Goal: Task Accomplishment & Management: Complete application form

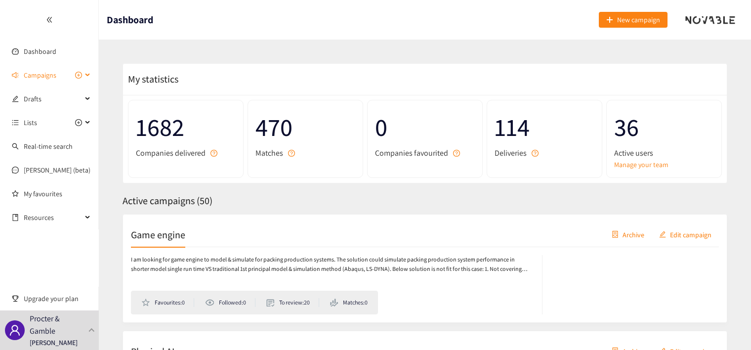
click at [31, 79] on span "Campaigns" at bounding box center [40, 75] width 33 height 20
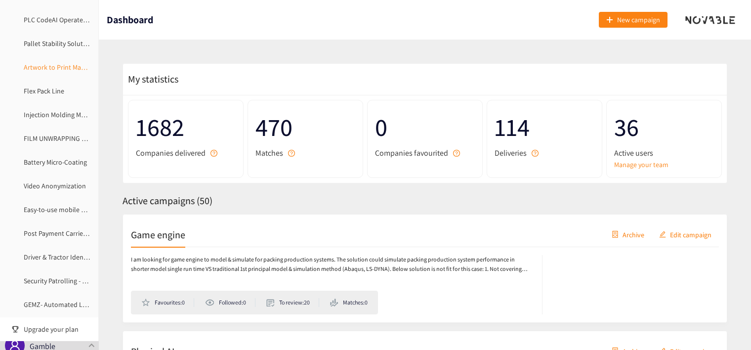
scroll to position [148, 0]
click at [51, 141] on link "Flex Pack Line" at bounding box center [44, 140] width 41 height 9
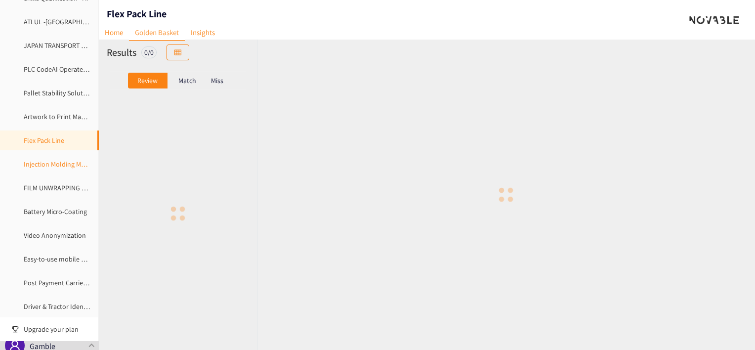
click at [48, 169] on link "Injection Molding Model" at bounding box center [59, 164] width 71 height 9
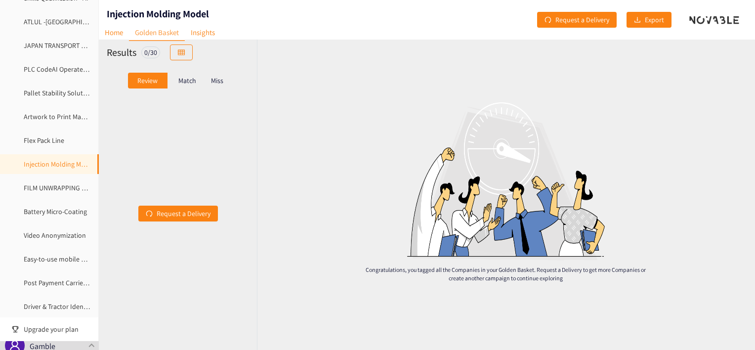
click at [47, 162] on link "Injection Molding Model" at bounding box center [59, 164] width 71 height 9
click at [42, 142] on link "Flex Pack Line" at bounding box center [44, 140] width 41 height 9
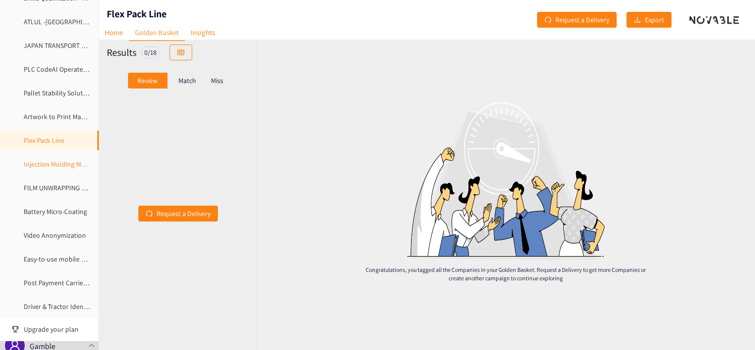
click at [43, 169] on link "Injection Molding Model" at bounding box center [59, 164] width 71 height 9
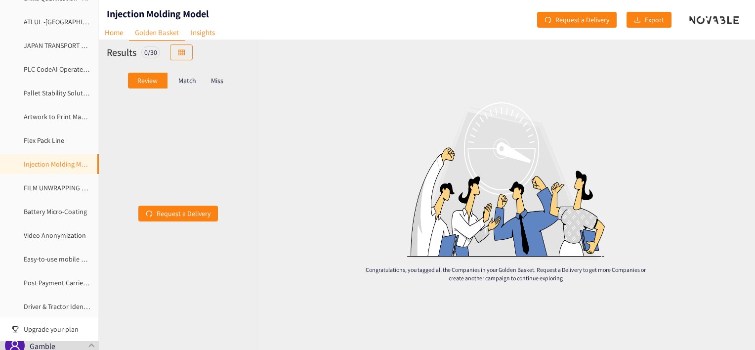
click at [183, 77] on p "Match" at bounding box center [187, 81] width 18 height 8
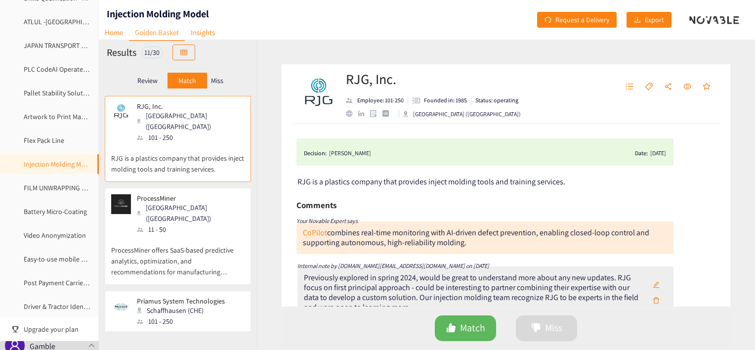
click at [144, 81] on p "Review" at bounding box center [147, 81] width 20 height 8
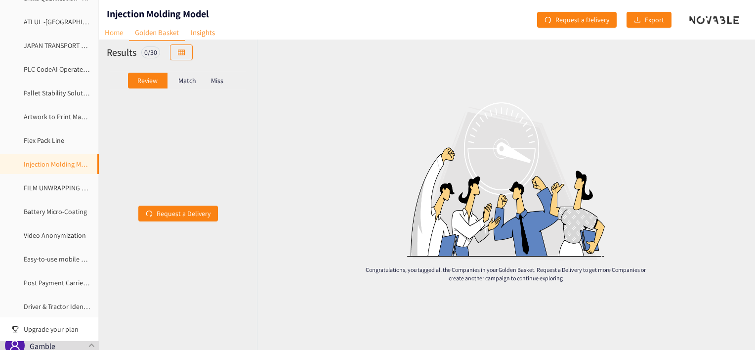
click at [110, 31] on link "Home" at bounding box center [114, 32] width 30 height 15
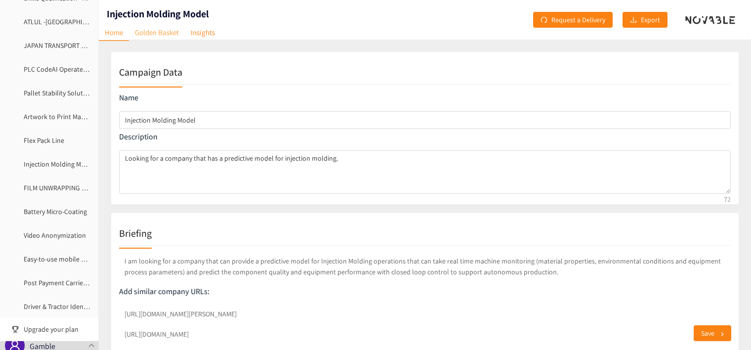
click at [168, 36] on link "Golden Basket" at bounding box center [157, 32] width 56 height 15
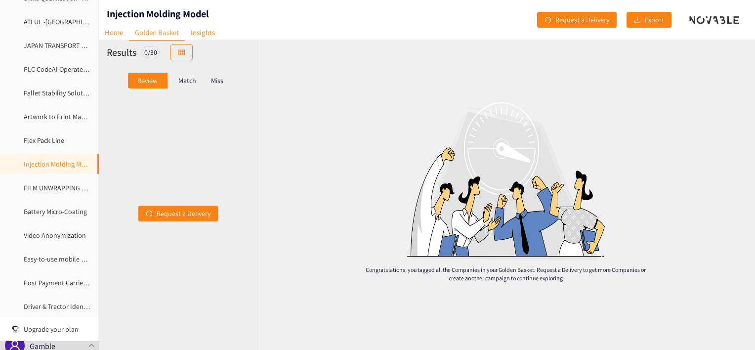
click at [186, 75] on div "Match" at bounding box center [188, 81] width 40 height 16
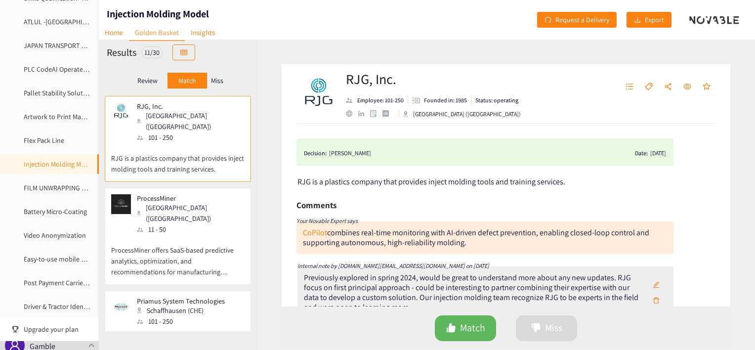
click at [171, 143] on p "RJG is a plastics company that provides inject molding tools and training servi…" at bounding box center [177, 159] width 133 height 32
click at [164, 235] on p "ProcessMiner offers SaaS-based predictive analytics, optimization, and recommen…" at bounding box center [177, 256] width 133 height 42
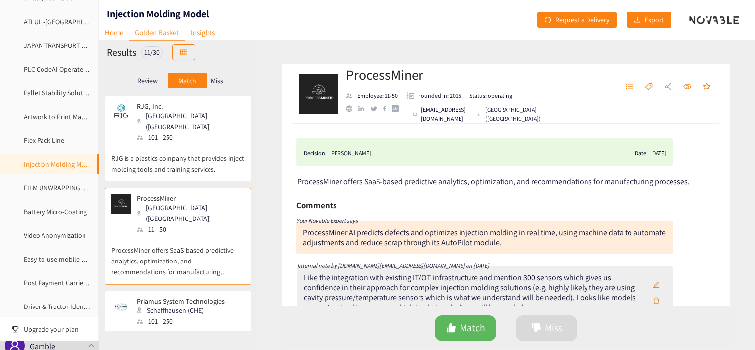
click at [215, 81] on p "Miss" at bounding box center [217, 81] width 12 height 8
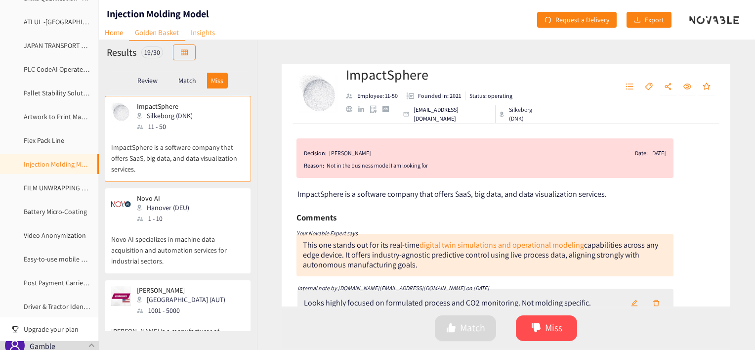
click at [212, 33] on link "Insights" at bounding box center [203, 32] width 36 height 15
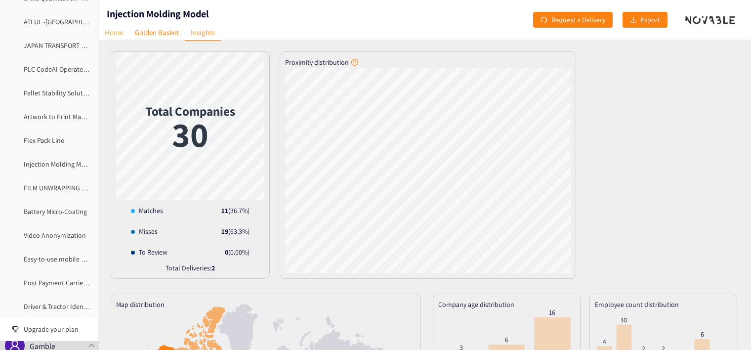
click at [118, 32] on link "Home" at bounding box center [114, 32] width 30 height 15
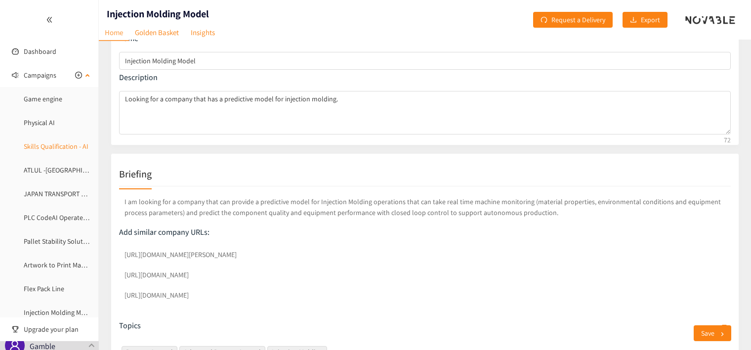
scroll to position [49, 0]
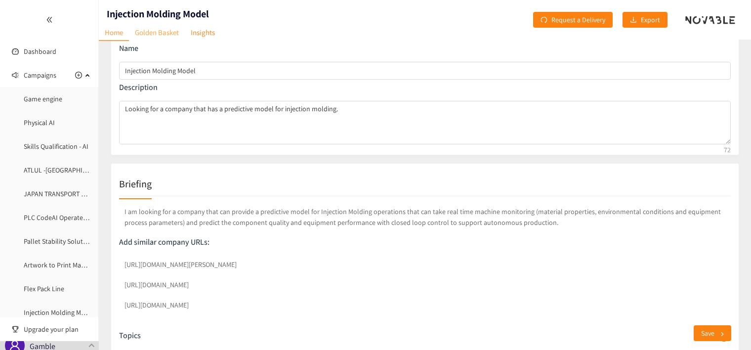
click at [152, 33] on link "Golden Basket" at bounding box center [157, 32] width 56 height 15
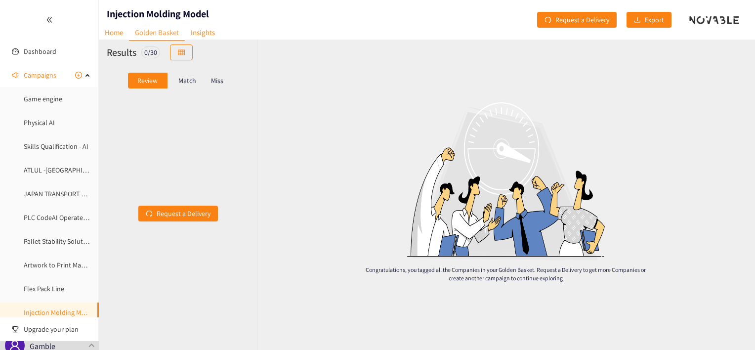
click at [187, 79] on p "Match" at bounding box center [187, 81] width 18 height 8
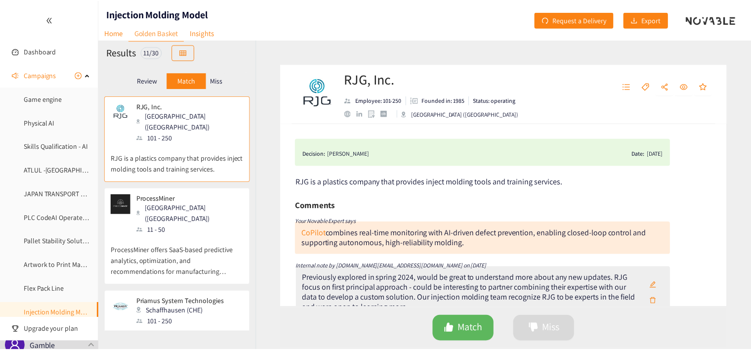
scroll to position [49, 0]
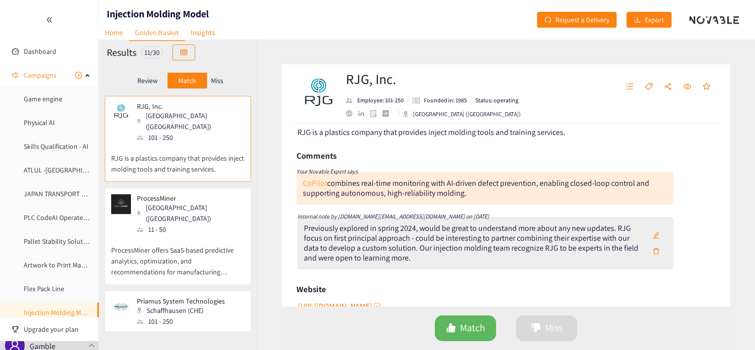
click at [312, 184] on link "CoPilot" at bounding box center [315, 183] width 24 height 10
click at [75, 74] on icon "plus-circle" at bounding box center [78, 75] width 7 height 7
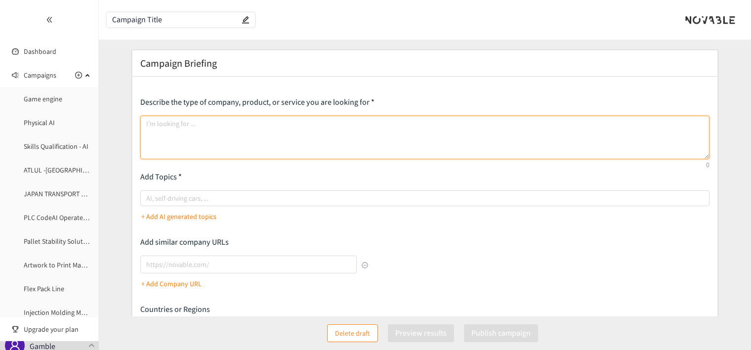
click at [210, 128] on textarea at bounding box center [424, 137] width 569 height 43
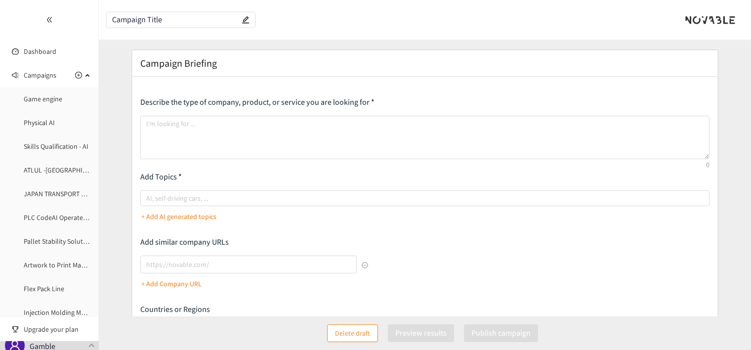
click at [139, 20] on input "Campaign Title" at bounding box center [175, 20] width 127 height 8
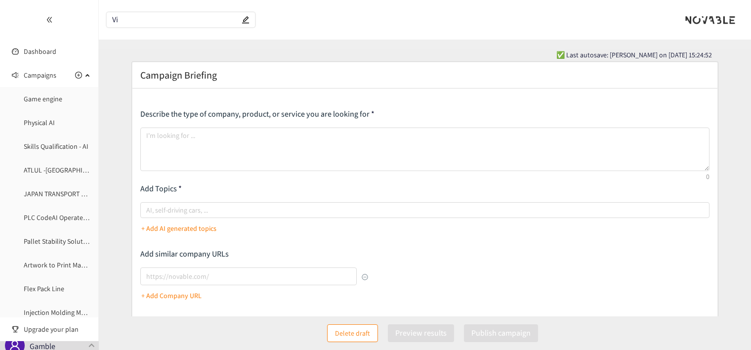
type input "V"
type input "i"
type input "Virtual Packing Validation"
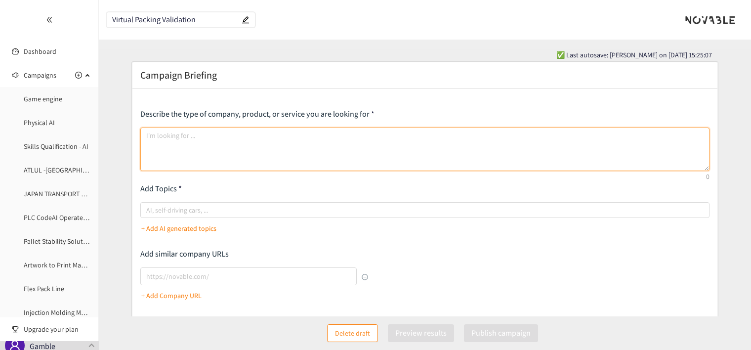
click at [193, 140] on textarea at bounding box center [424, 148] width 569 height 43
click at [174, 130] on textarea at bounding box center [424, 148] width 569 height 43
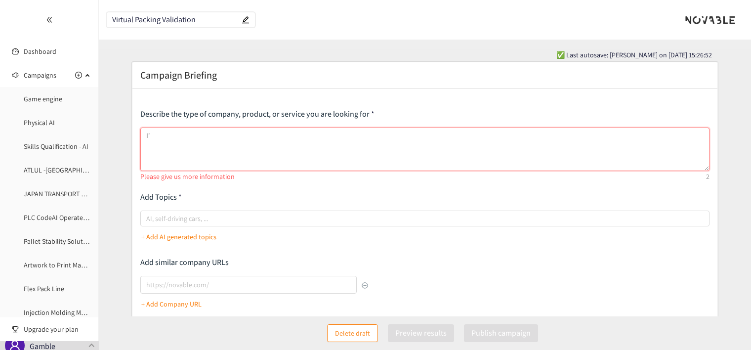
type textarea "I"
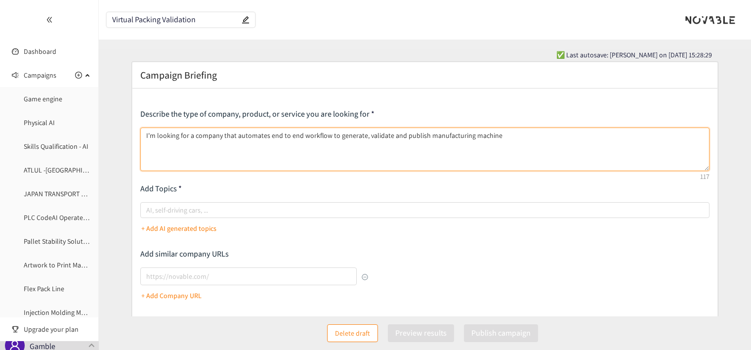
click at [422, 135] on textarea "I'm looking for a company that automates end to end workflow to generate, valid…" at bounding box center [424, 148] width 569 height 43
drag, startPoint x: 571, startPoint y: 133, endPoint x: 599, endPoint y: 141, distance: 28.9
click at [599, 141] on textarea "I'm looking for a company that automates end to end workflow to generate, valid…" at bounding box center [424, 148] width 569 height 43
click at [424, 136] on textarea "I'm looking for a company that automates end to end workflow to generate, valid…" at bounding box center [424, 148] width 569 height 43
drag, startPoint x: 268, startPoint y: 134, endPoint x: 323, endPoint y: 137, distance: 55.4
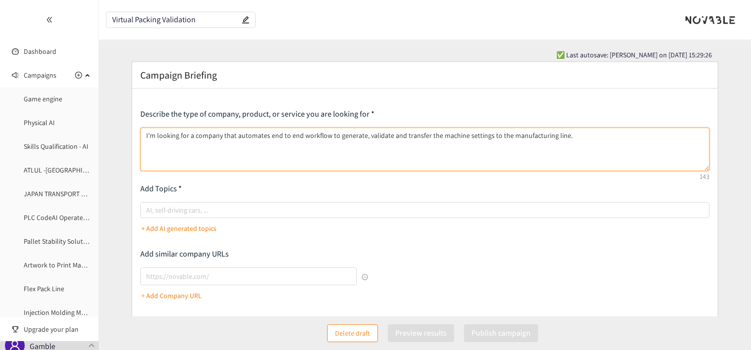
click at [323, 137] on textarea "I'm looking for a company that automates end to end workflow to generate, valid…" at bounding box center [424, 148] width 569 height 43
click at [307, 136] on textarea "I'm looking for a company that automates end to end workflow to generate, valid…" at bounding box center [424, 148] width 569 height 43
drag, startPoint x: 302, startPoint y: 136, endPoint x: 312, endPoint y: 140, distance: 10.5
click at [312, 140] on textarea "I'm looking for a company that automates end to end workflow to generate, valid…" at bounding box center [424, 148] width 569 height 43
click at [312, 140] on textarea "I'm looking for a company that automates end to end flow to generate, validate …" at bounding box center [424, 148] width 569 height 43
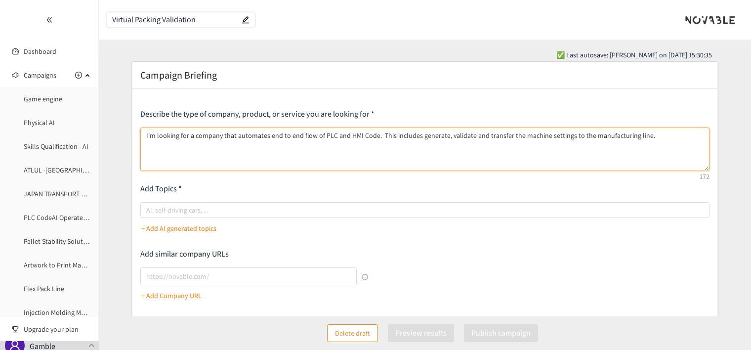
click at [440, 135] on textarea "I'm looking for a company that automates end to end flow of PLC and HMI Code. T…" at bounding box center [424, 148] width 569 height 43
click at [497, 135] on textarea "I'm looking for a company that automates end to end flow of PLC and HMI Code. T…" at bounding box center [424, 148] width 569 height 43
click at [477, 137] on textarea "I'm looking for a company that automates end to end flow of PLC and HMI Code. T…" at bounding box center [424, 148] width 569 height 43
drag, startPoint x: 569, startPoint y: 135, endPoint x: 583, endPoint y: 133, distance: 14.1
click at [583, 133] on textarea "I'm looking for a company that automates end to end flow of PLC and HMI Code. T…" at bounding box center [424, 148] width 569 height 43
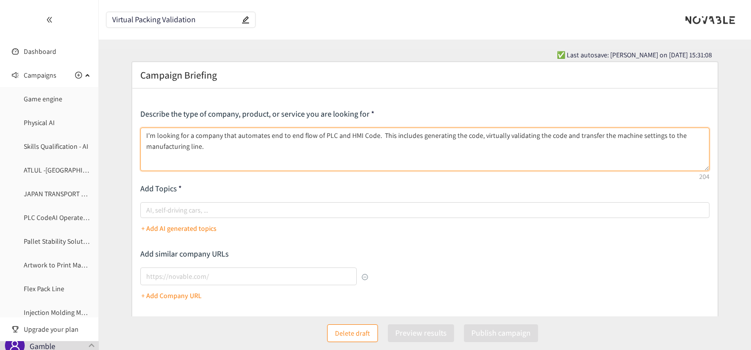
click at [587, 147] on textarea "I'm looking for a company that automates end to end flow of PLC and HMI Code. T…" at bounding box center [424, 148] width 569 height 43
click at [569, 136] on textarea "I'm looking for a company that automates end to end flow of PLC and HMI Code. T…" at bounding box center [424, 148] width 569 height 43
click at [580, 155] on textarea "I'm looking for a company that automates end to end flow of PLC and HMI Code. T…" at bounding box center [424, 148] width 569 height 43
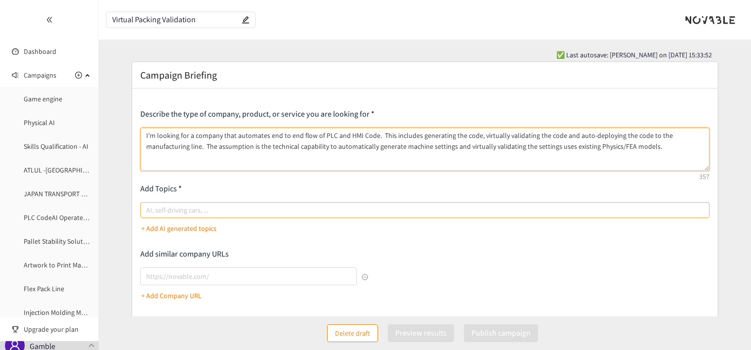
click at [160, 206] on div at bounding box center [420, 210] width 554 height 12
type textarea "I'm looking for a company that automates end to end flow of PLC and HMI Code. T…"
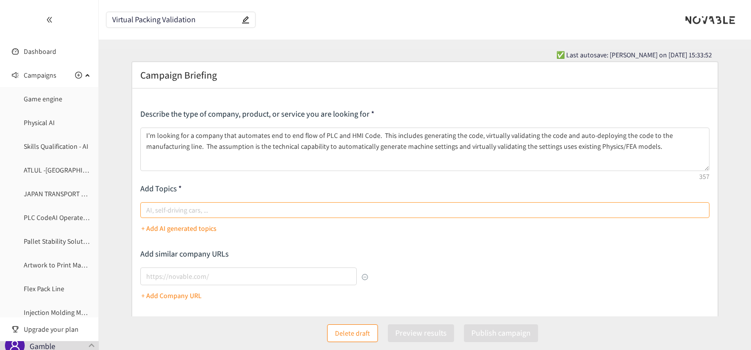
click at [148, 206] on input "AI, self-driving cars, ..." at bounding box center [147, 210] width 2 height 12
click at [169, 209] on div at bounding box center [420, 210] width 554 height 12
click at [148, 209] on input "AI, self-driving cars, ..." at bounding box center [147, 210] width 2 height 12
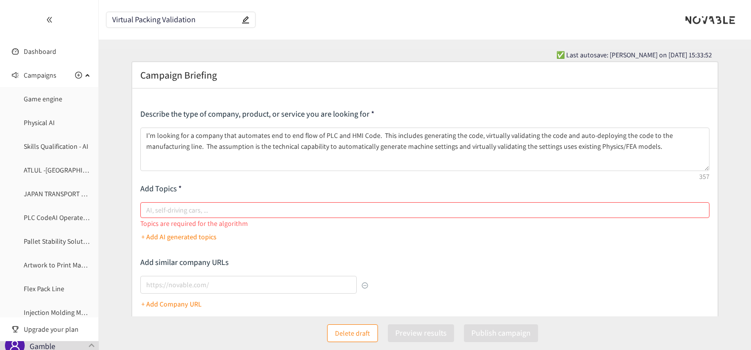
click at [149, 231] on p "+ Add AI generated topics" at bounding box center [178, 236] width 75 height 11
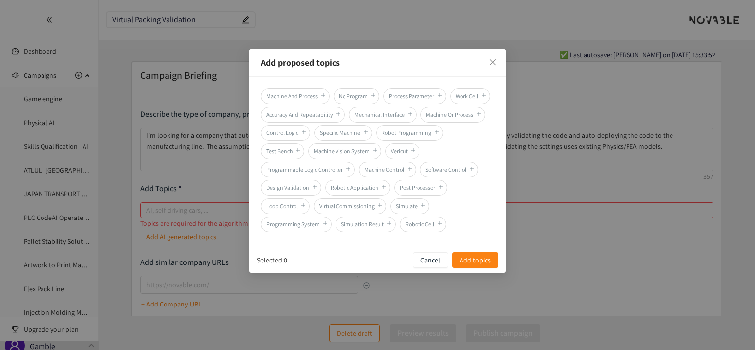
click at [386, 206] on span "Virtual Commissioning" at bounding box center [350, 206] width 73 height 16
click at [483, 255] on span "Add topics" at bounding box center [475, 259] width 31 height 11
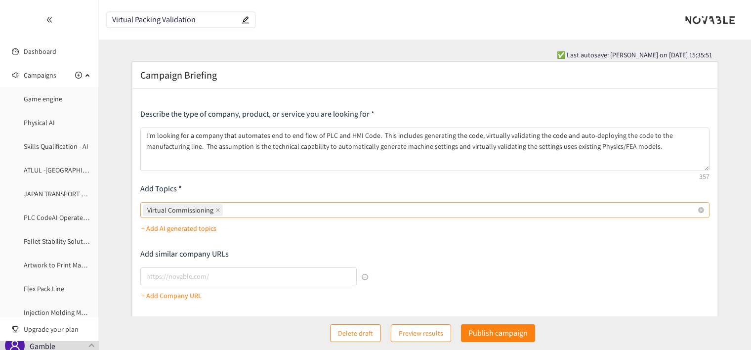
click at [275, 205] on div "Virtual Commissioning" at bounding box center [420, 210] width 554 height 14
click at [227, 205] on input "Virtual Commissioning" at bounding box center [226, 210] width 2 height 12
type input "Industrial DevOps"
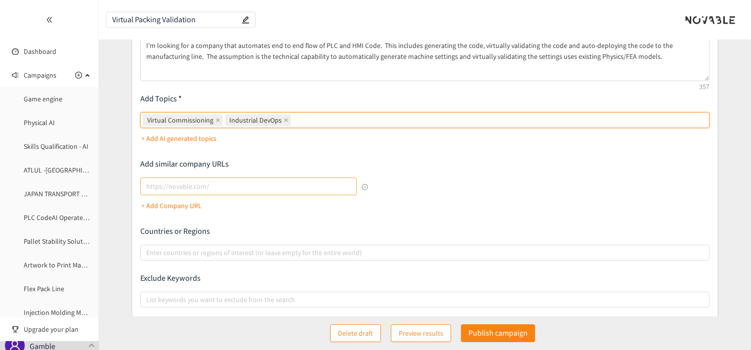
scroll to position [99, 0]
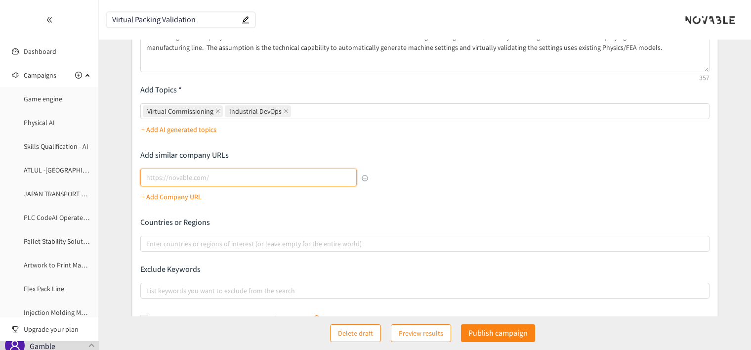
click at [162, 183] on input "lookalikes url" at bounding box center [248, 178] width 216 height 18
